Goal: Information Seeking & Learning: Learn about a topic

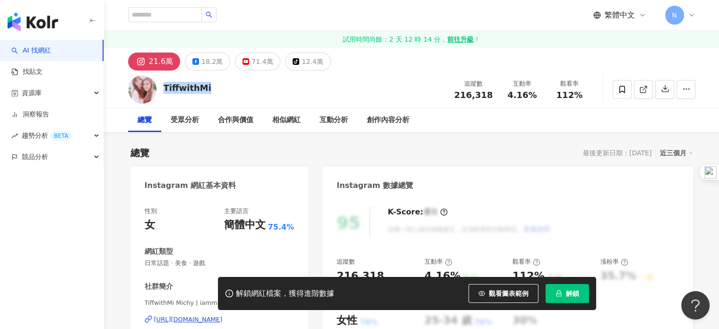
drag, startPoint x: 164, startPoint y: 88, endPoint x: 227, endPoint y: 89, distance: 62.9
click at [226, 89] on div "TiffwithMi 追蹤數 216,318 互動率 4.16% 觀看率 112%" at bounding box center [411, 88] width 605 height 37
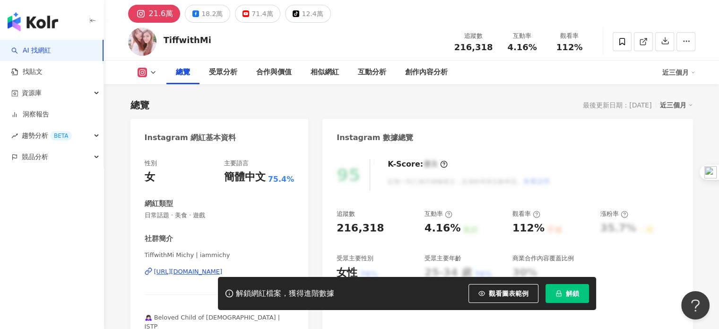
scroll to position [47, 0]
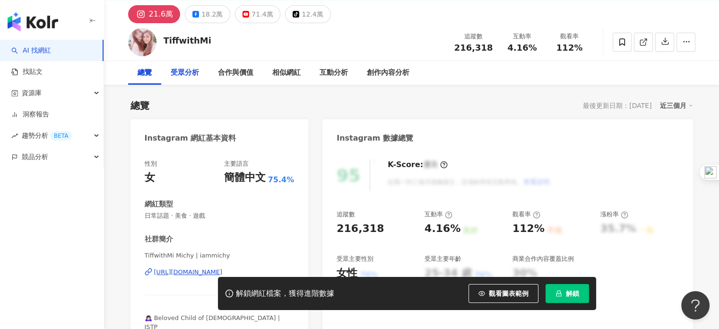
click at [171, 72] on div "受眾分析" at bounding box center [185, 72] width 28 height 11
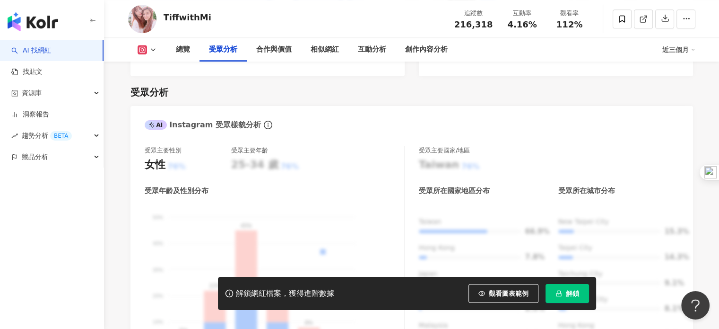
scroll to position [854, 0]
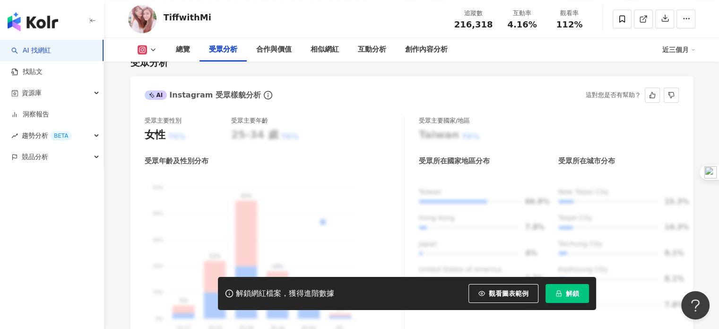
click at [530, 196] on div "Taiwan 66.9% Hong Kong 7.8% Japan 4% United States of America 2.5% Malaysia 2.2…" at bounding box center [549, 251] width 260 height 129
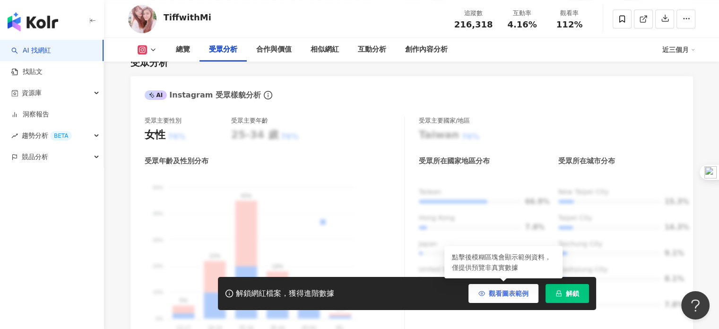
click at [524, 298] on button "觀看圖表範例" at bounding box center [503, 293] width 70 height 19
click at [512, 294] on span "觀看圖表範例" at bounding box center [509, 293] width 40 height 8
click at [509, 292] on span "觀看圖表範例" at bounding box center [509, 293] width 40 height 8
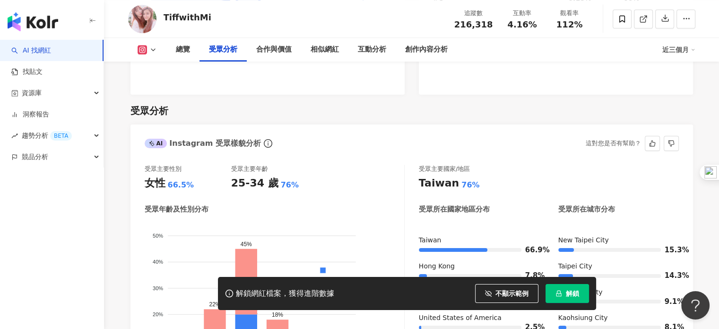
scroll to position [712, 0]
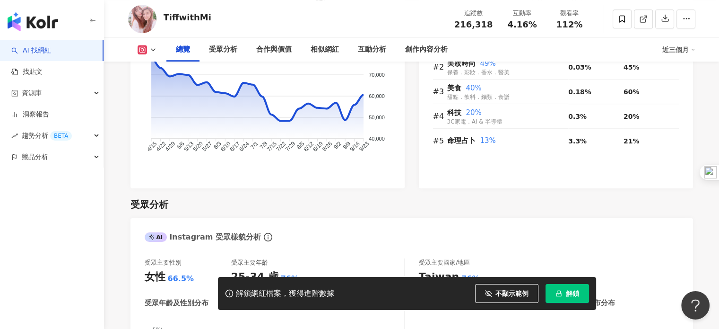
scroll to position [47, 0]
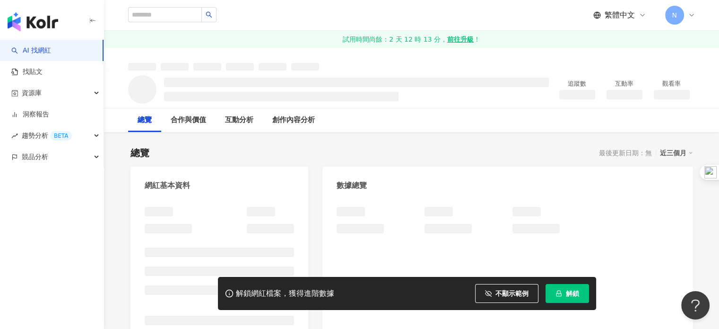
click at [32, 223] on div "AI 找網紅 找貼文 資源庫 洞察報告 趨勢分析 BETA 競品分析" at bounding box center [52, 184] width 104 height 289
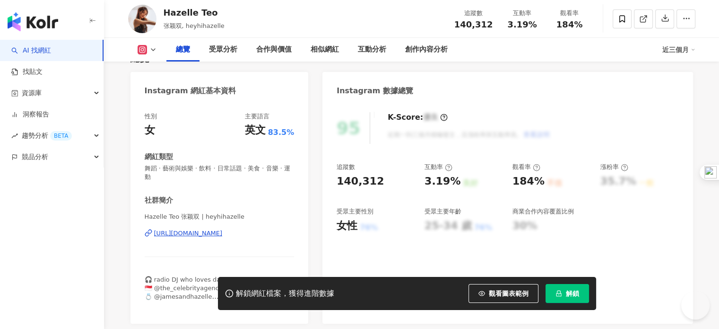
scroll to position [95, 0]
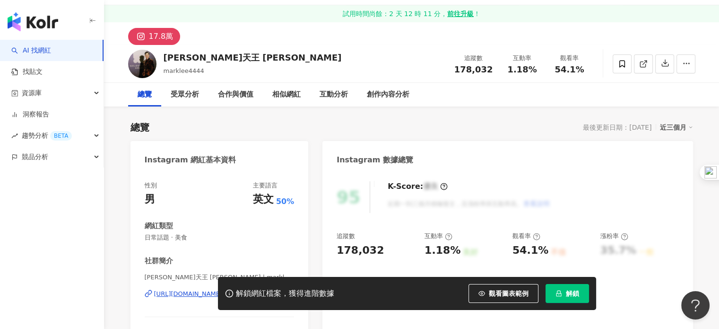
scroll to position [95, 0]
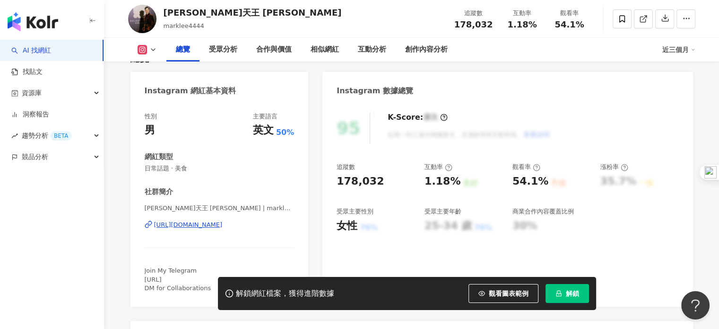
click at [604, 90] on div "Instagram 數據總覽" at bounding box center [507, 87] width 370 height 31
click at [441, 226] on div "25-34 歲" at bounding box center [448, 225] width 47 height 15
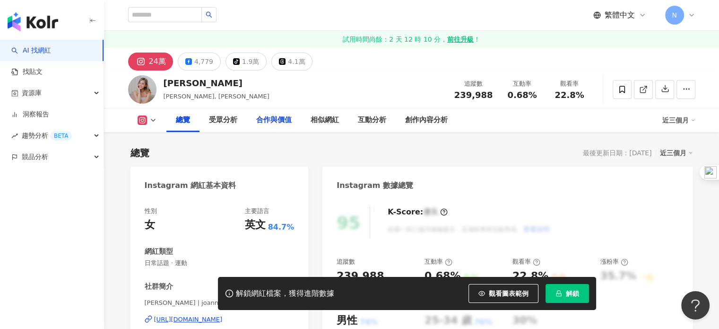
click at [256, 117] on div "合作與價值" at bounding box center [273, 119] width 35 height 11
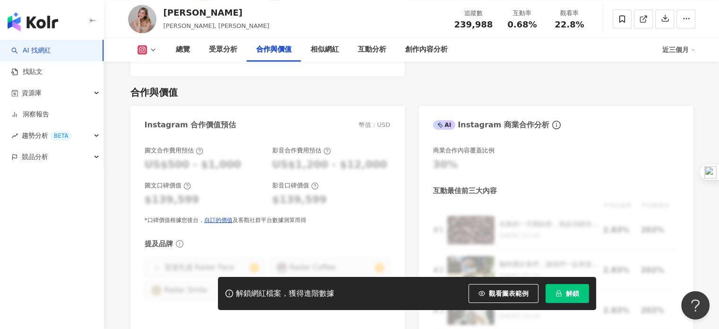
click at [78, 260] on div "AI 找網紅 找貼文 資源庫 洞察報告 趨勢分析 BETA 競品分析" at bounding box center [52, 184] width 104 height 289
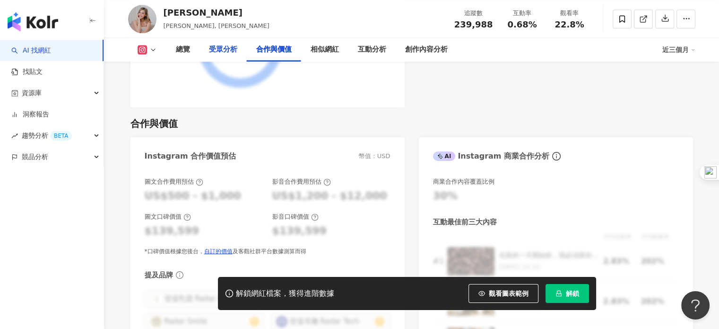
scroll to position [1249, 0]
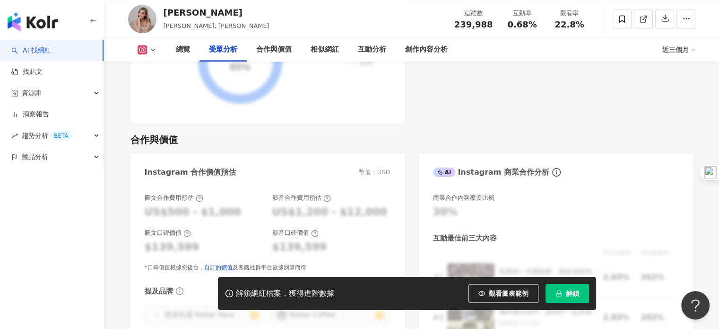
click at [222, 54] on div "受眾分析" at bounding box center [223, 49] width 28 height 11
click at [221, 56] on div "受眾分析" at bounding box center [222, 50] width 47 height 24
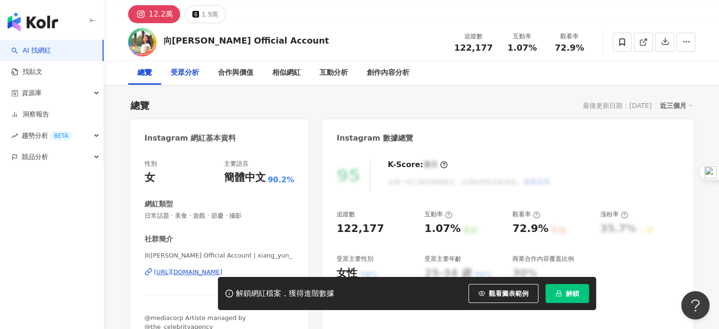
click at [192, 70] on div "受眾分析" at bounding box center [185, 72] width 28 height 11
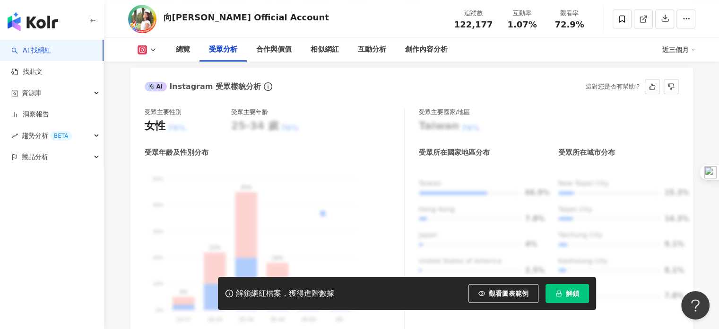
scroll to position [902, 0]
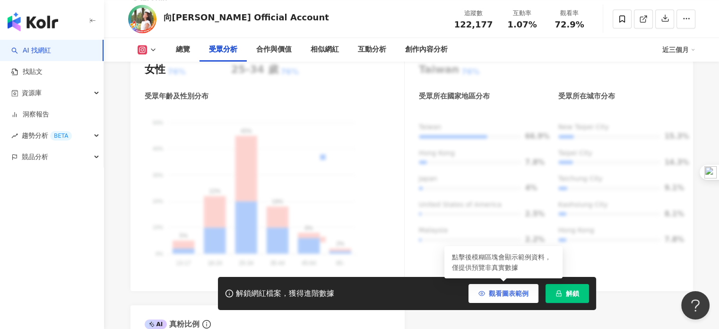
click at [513, 296] on span "觀看圖表範例" at bounding box center [509, 293] width 40 height 8
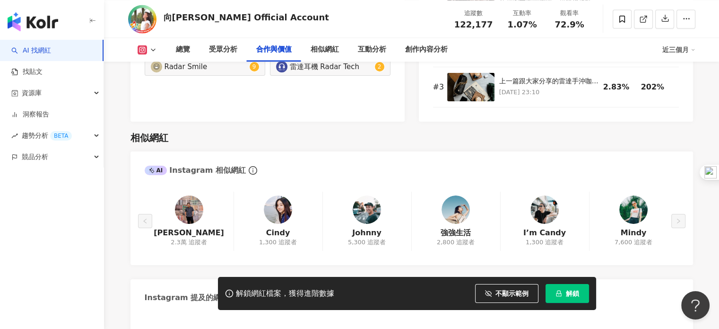
scroll to position [1513, 0]
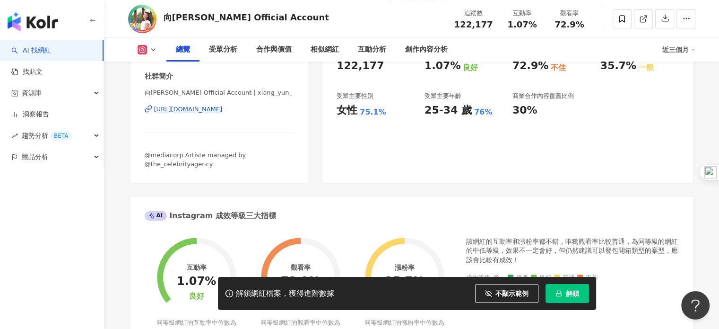
scroll to position [189, 0]
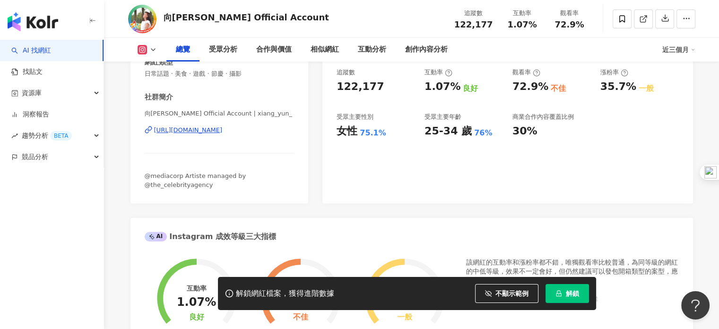
click at [223, 130] on div "[URL][DOMAIN_NAME]" at bounding box center [188, 130] width 69 height 9
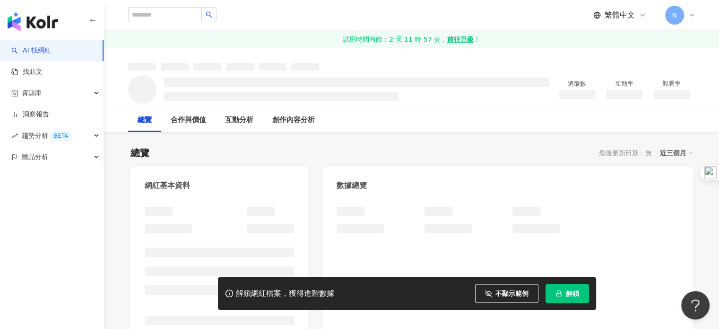
scroll to position [236, 0]
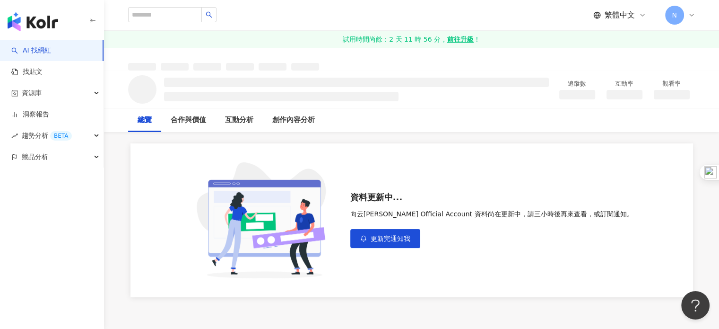
click at [465, 279] on div "資料更新中... 向云Xiang Yun's Official Account 資料尚在更新中，請三小時後再來查看，或訂閱通知。 更新完通知我" at bounding box center [411, 220] width 563 height 154
click at [37, 221] on div "AI 找網紅 找貼文 資源庫 洞察報告 趨勢分析 BETA 競品分析" at bounding box center [52, 184] width 104 height 289
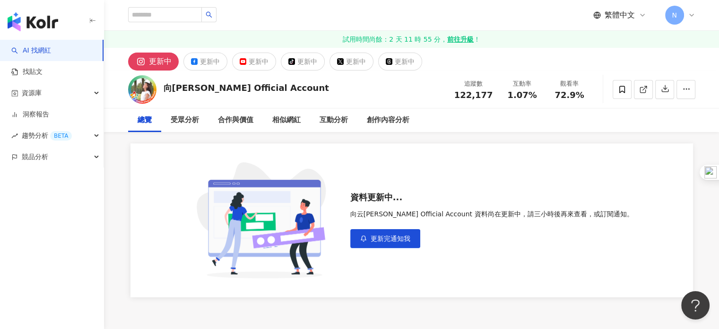
click at [34, 49] on link "AI 找網紅" at bounding box center [31, 50] width 40 height 9
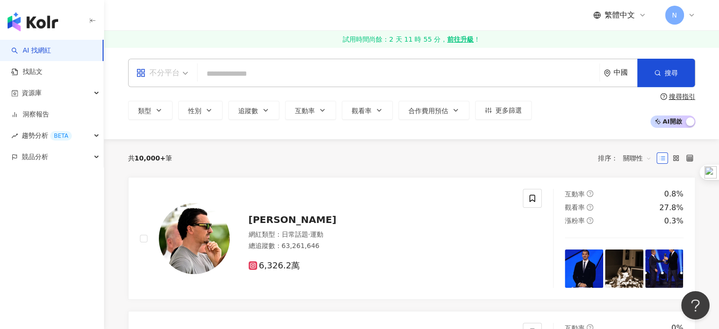
click at [167, 75] on div "不分平台" at bounding box center [157, 72] width 43 height 15
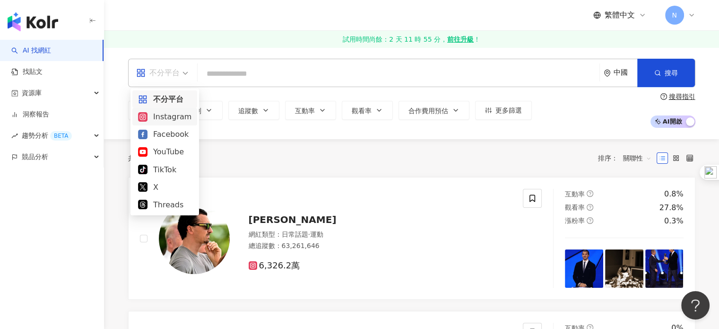
click at [168, 120] on div "Instagram" at bounding box center [164, 117] width 53 height 12
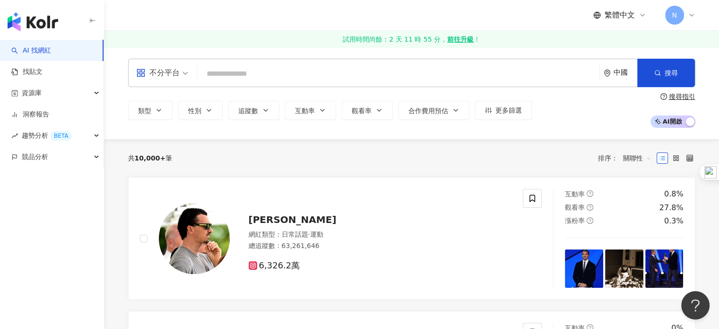
click at [236, 78] on input "search" at bounding box center [398, 74] width 394 height 18
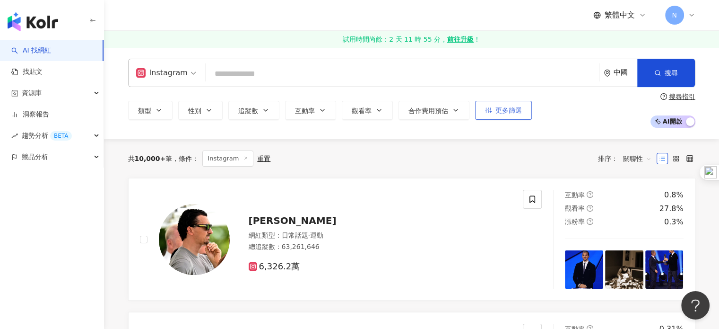
click at [507, 109] on span "更多篩選" at bounding box center [508, 110] width 26 height 8
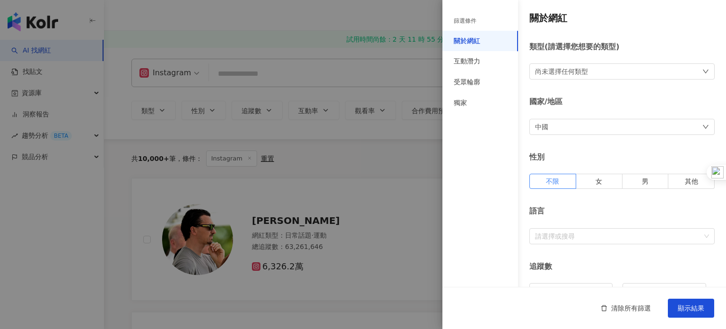
click at [590, 126] on div "中國" at bounding box center [621, 127] width 185 height 16
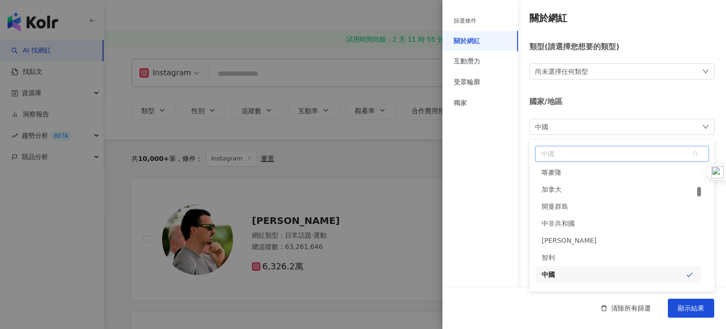
click at [575, 159] on span "中國" at bounding box center [622, 153] width 173 height 15
type input "*"
type input "***"
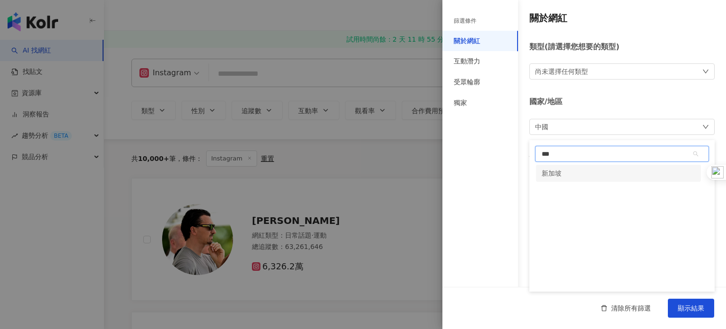
click at [571, 178] on div "新加坡" at bounding box center [618, 173] width 165 height 17
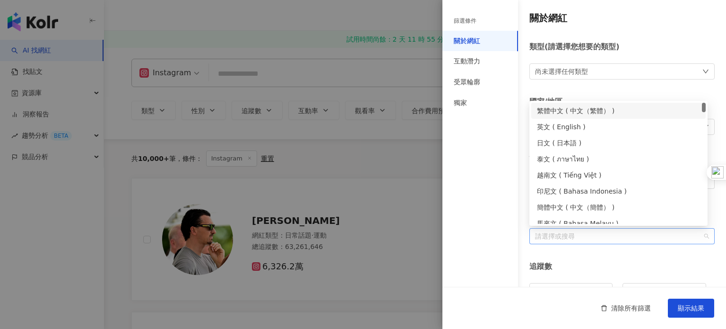
click at [581, 233] on div at bounding box center [617, 235] width 172 height 7
click at [588, 111] on div "繁體中文 ( 中文（繁體） )" at bounding box center [618, 110] width 163 height 10
click at [579, 207] on div "簡體中文 ( 中文（簡體） )" at bounding box center [618, 207] width 163 height 10
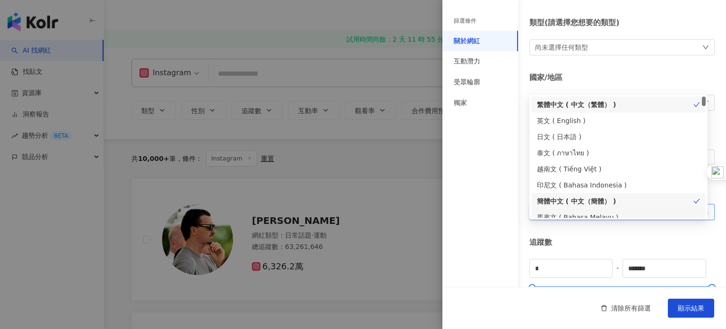
scroll to position [47, 0]
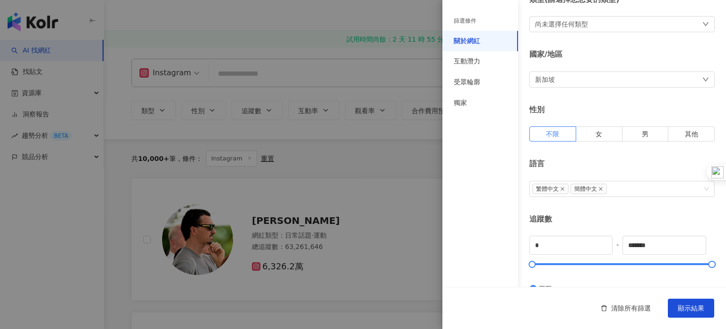
click at [591, 206] on div "關於網紅 類型 ( 請選擇您想要的類型 ) 尚未選擇任何類型 國家/地區 新加坡 性別 不限 女 男 其他 語言 繁體中文 簡體中文 追蹤數 * - ****…" at bounding box center [584, 289] width 284 height 672
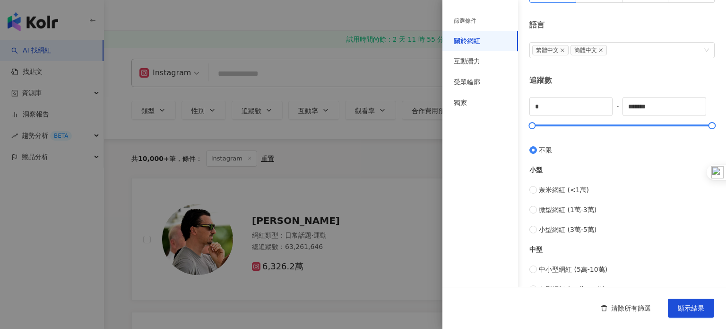
scroll to position [189, 0]
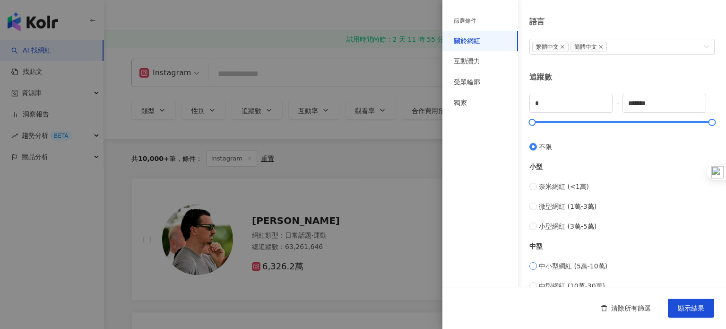
click at [592, 261] on span "中小型網紅 (5萬-10萬)" at bounding box center [573, 265] width 69 height 10
type input "*****"
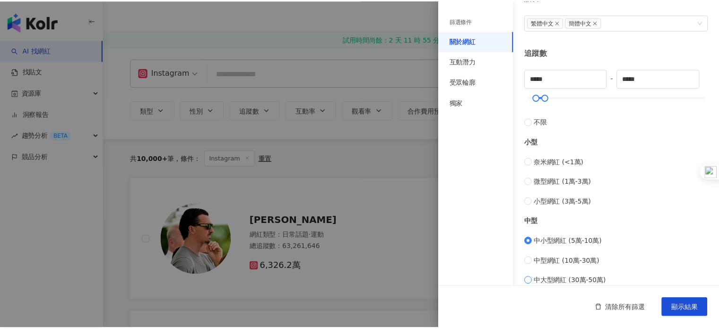
scroll to position [236, 0]
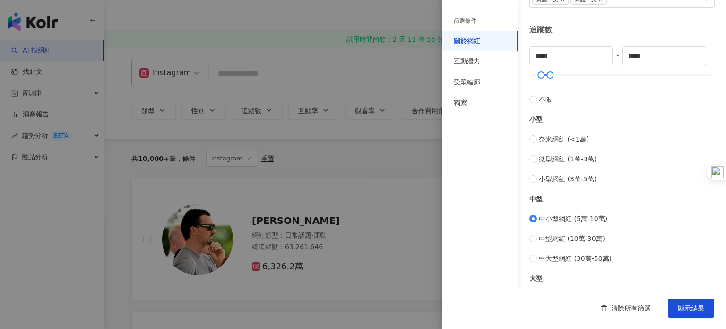
click at [589, 243] on div "中小型網紅 (5萬-10萬) 中型網紅 (10萬-30萬) 中大型網紅 (30萬-50萬)" at bounding box center [621, 238] width 185 height 50
click at [694, 307] on span "顯示結果" at bounding box center [691, 308] width 26 height 8
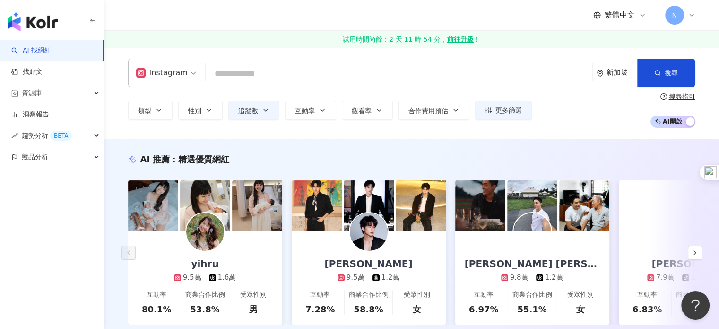
scroll to position [47, 0]
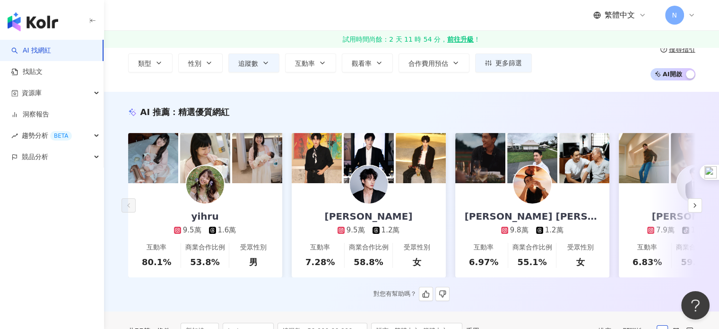
drag, startPoint x: 494, startPoint y: 304, endPoint x: 693, endPoint y: 260, distance: 203.7
click at [719, 281] on html "AI 找網紅 找貼文 資源庫 洞察報告 趨勢分析 BETA 競品分析 繁體中文 N 試用時間尚餘：2 天 11 時 54 分， 前往升級 ！ Instagra…" at bounding box center [359, 117] width 719 height 329
click at [699, 208] on button "button" at bounding box center [695, 205] width 14 height 14
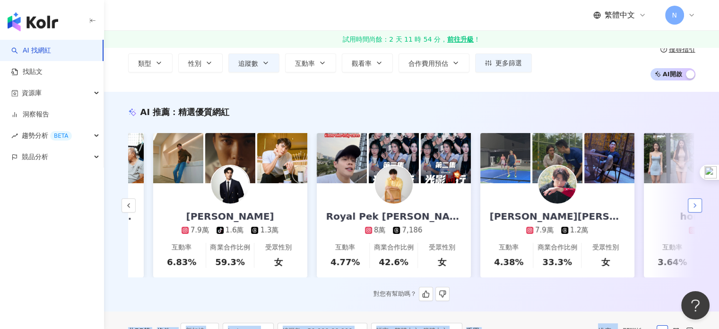
click at [699, 208] on button "button" at bounding box center [695, 205] width 14 height 14
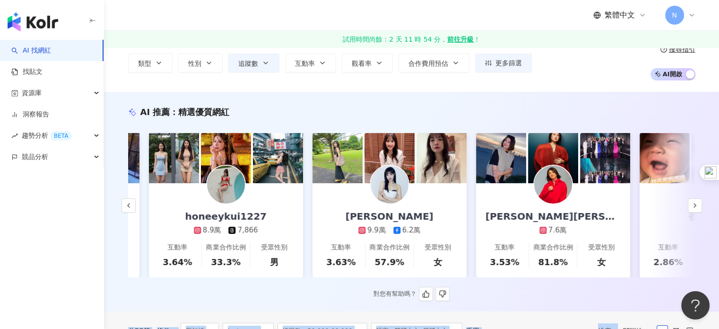
scroll to position [0, 966]
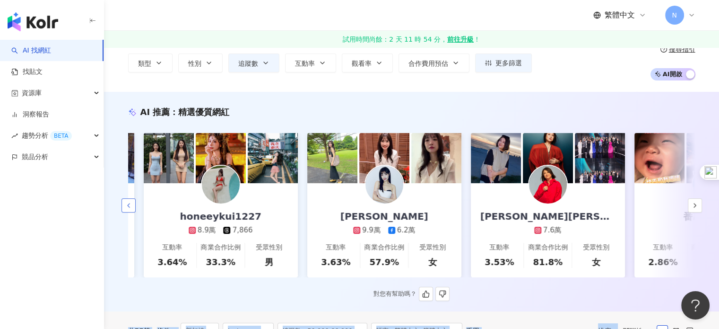
click at [132, 210] on button "button" at bounding box center [128, 205] width 14 height 14
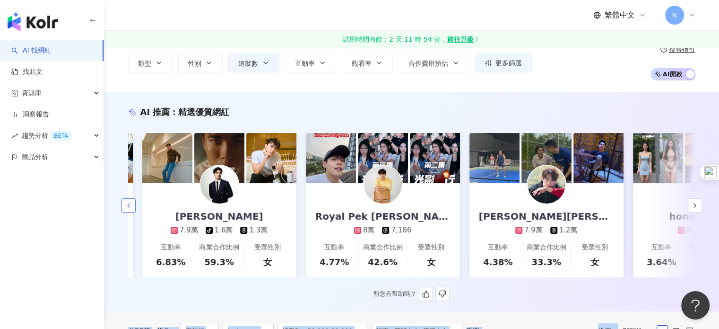
scroll to position [0, 475]
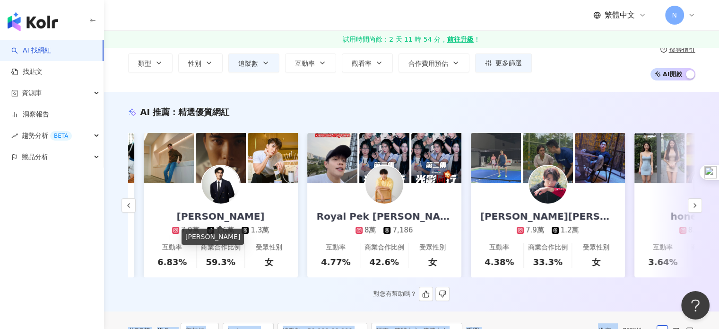
drag, startPoint x: 231, startPoint y: 212, endPoint x: 225, endPoint y: 178, distance: 34.0
click at [695, 204] on icon "button" at bounding box center [695, 205] width 8 height 8
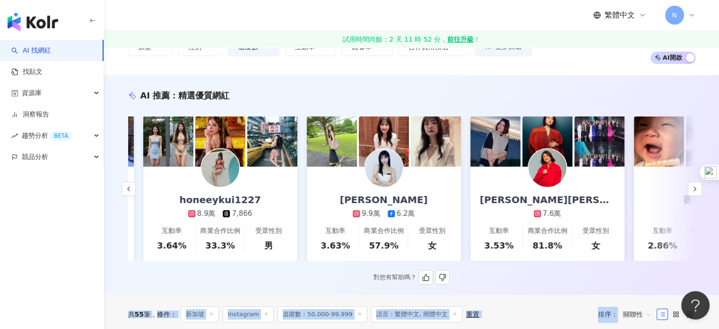
scroll to position [47, 0]
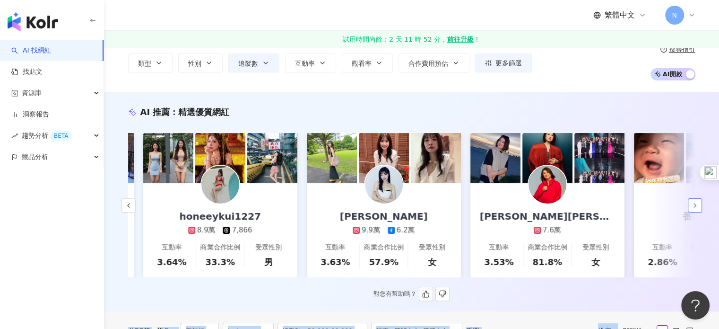
click at [695, 202] on button "button" at bounding box center [695, 205] width 14 height 14
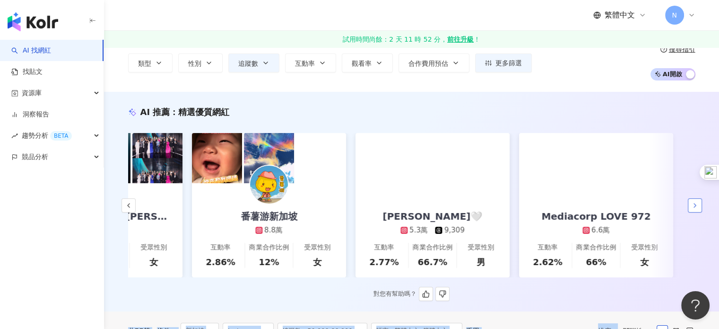
scroll to position [0, 1414]
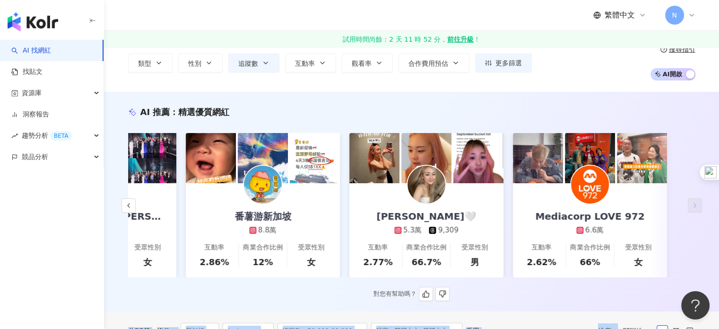
click at [425, 172] on img at bounding box center [426, 184] width 38 height 38
click at [703, 219] on div "AI 推薦 ： 精選優質網紅 yihru 9.5萬 1.6萬 互動率 80.1% 商業合作比例 53.8% 受眾性別 男 Yan 杨言 9.5萬 1.2萬 互…" at bounding box center [411, 203] width 605 height 195
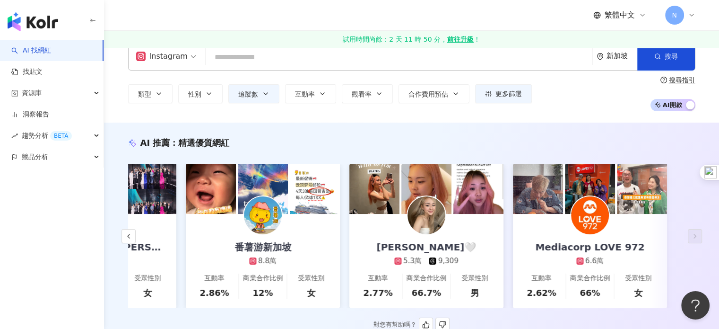
scroll to position [0, 0]
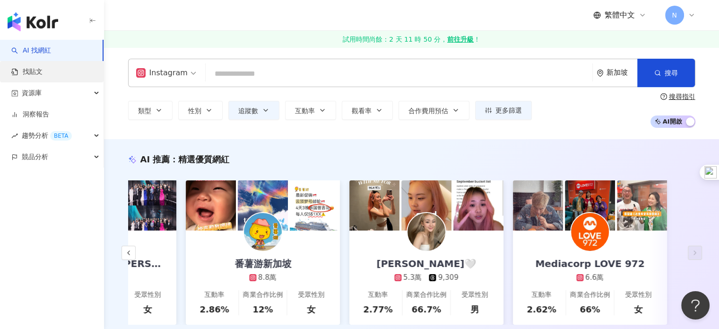
click at [43, 67] on link "找貼文" at bounding box center [26, 71] width 31 height 9
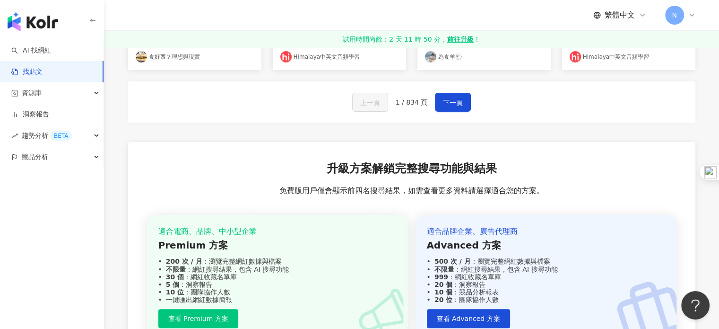
scroll to position [284, 0]
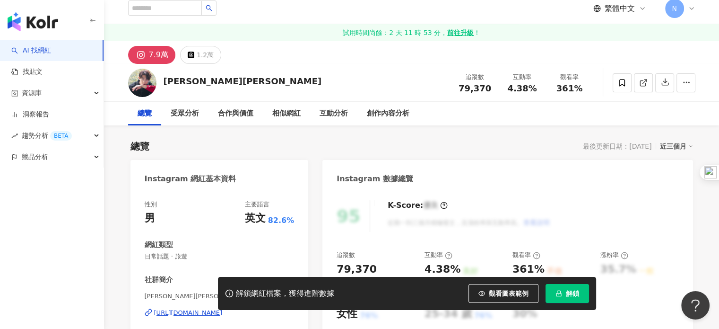
scroll to position [47, 0]
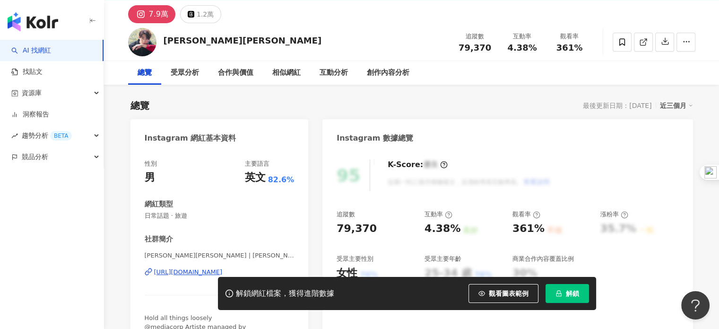
click at [200, 274] on div "[URL][DOMAIN_NAME]" at bounding box center [188, 272] width 69 height 9
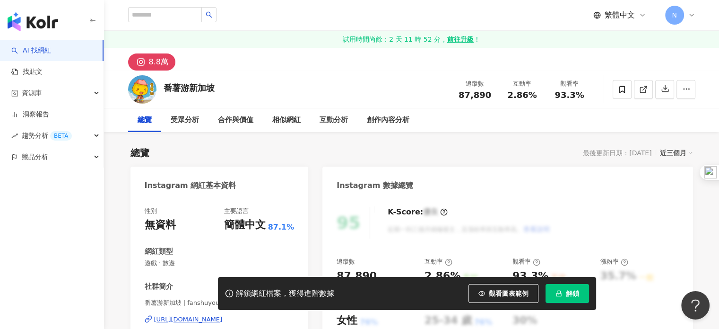
scroll to position [189, 0]
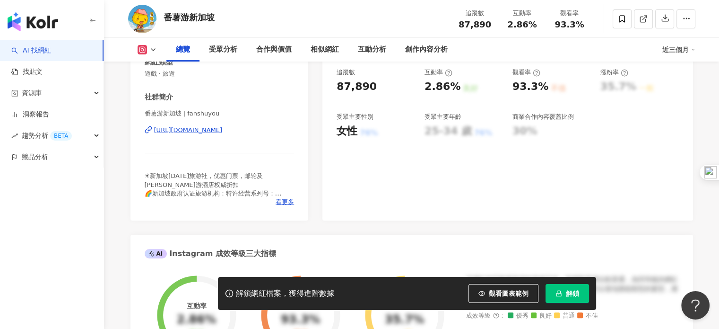
click at [223, 131] on div "https://www.instagram.com/fanshuyou/" at bounding box center [188, 130] width 69 height 9
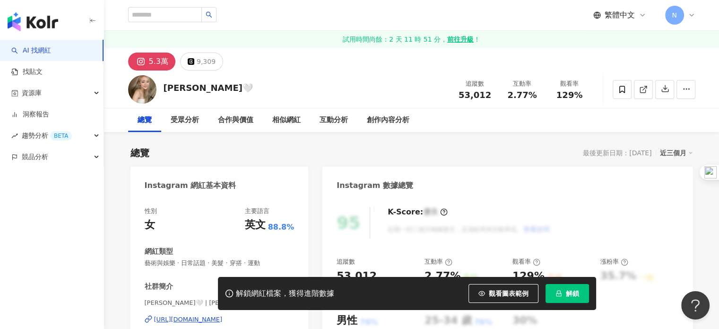
scroll to position [95, 0]
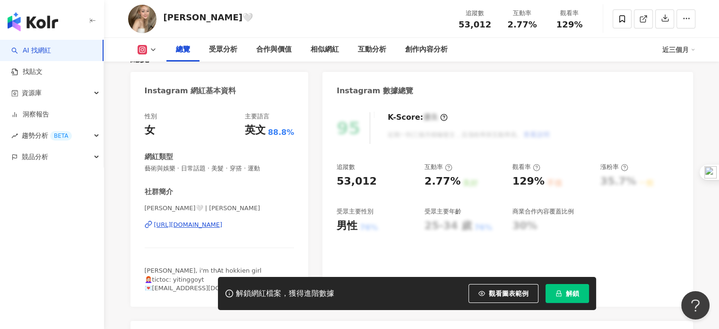
click at [223, 225] on div "https://www.instagram.com/yitinggoyt/" at bounding box center [188, 224] width 69 height 9
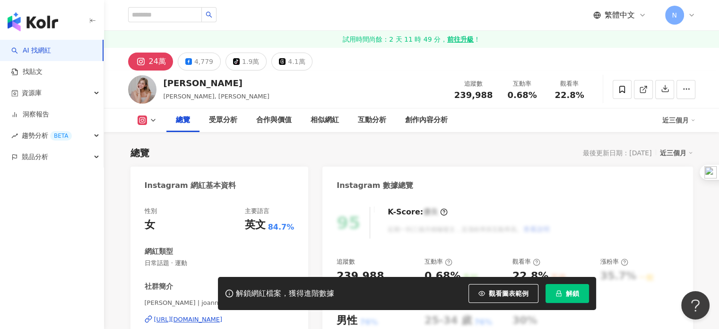
drag, startPoint x: 234, startPoint y: 131, endPoint x: 251, endPoint y: 148, distance: 23.4
click at [223, 315] on div "[URL][DOMAIN_NAME]" at bounding box center [188, 319] width 69 height 9
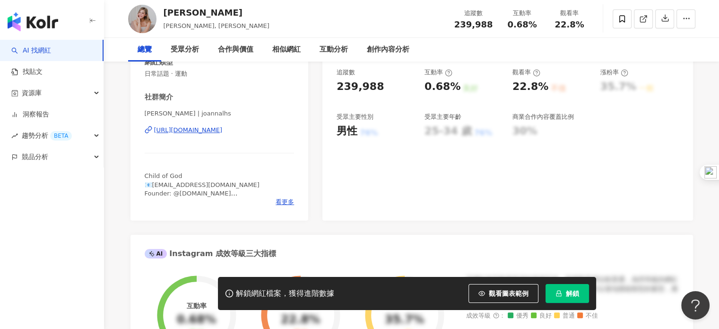
scroll to position [47, 0]
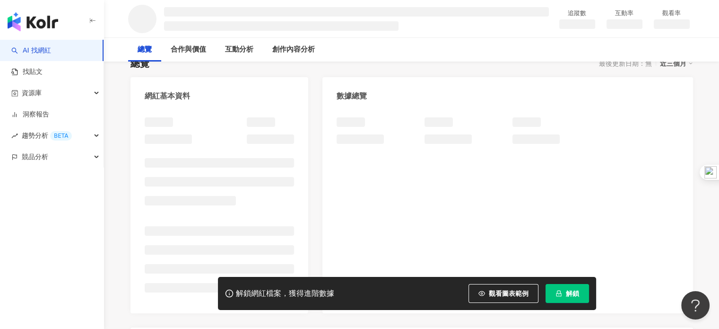
scroll to position [95, 0]
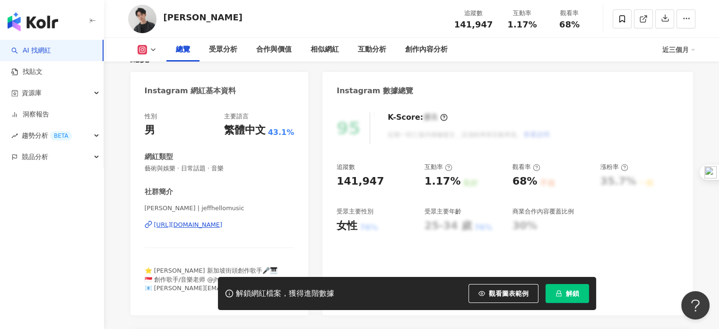
click at [223, 226] on div "https://www.instagram.com/jeffhellomusic/" at bounding box center [188, 224] width 69 height 9
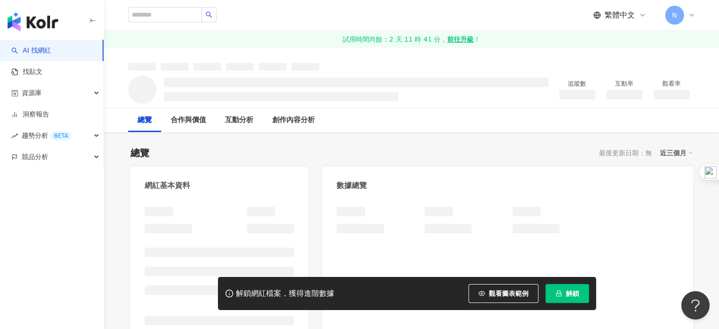
scroll to position [47, 0]
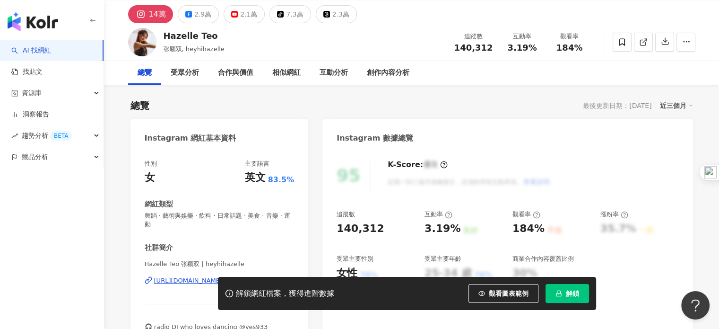
scroll to position [95, 0]
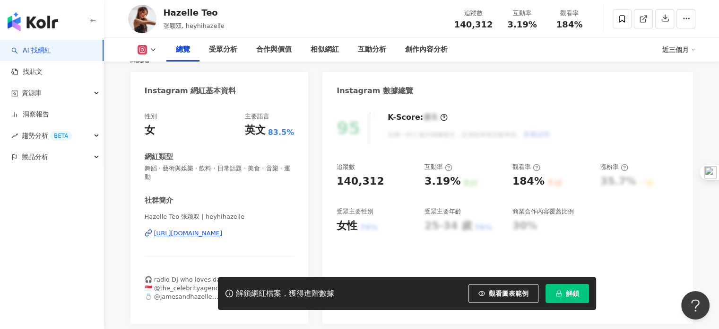
click at [223, 229] on div "https://www.instagram.com/heyhihazelle/" at bounding box center [188, 233] width 69 height 9
